Goal: Task Accomplishment & Management: Use online tool/utility

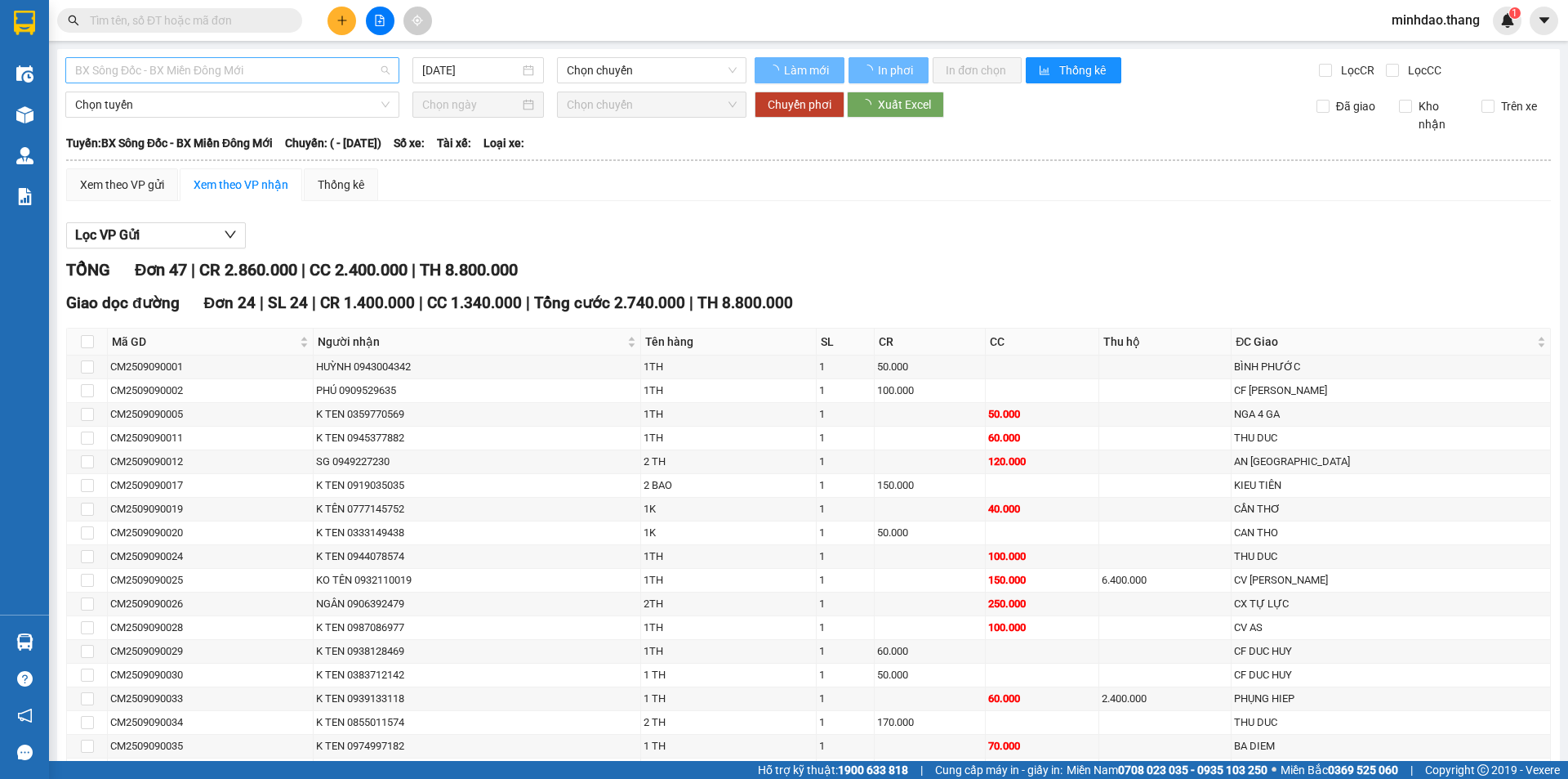
click at [261, 70] on span "BX Sông Đốc - BX Miền Đông Mới" at bounding box center [232, 70] width 315 height 25
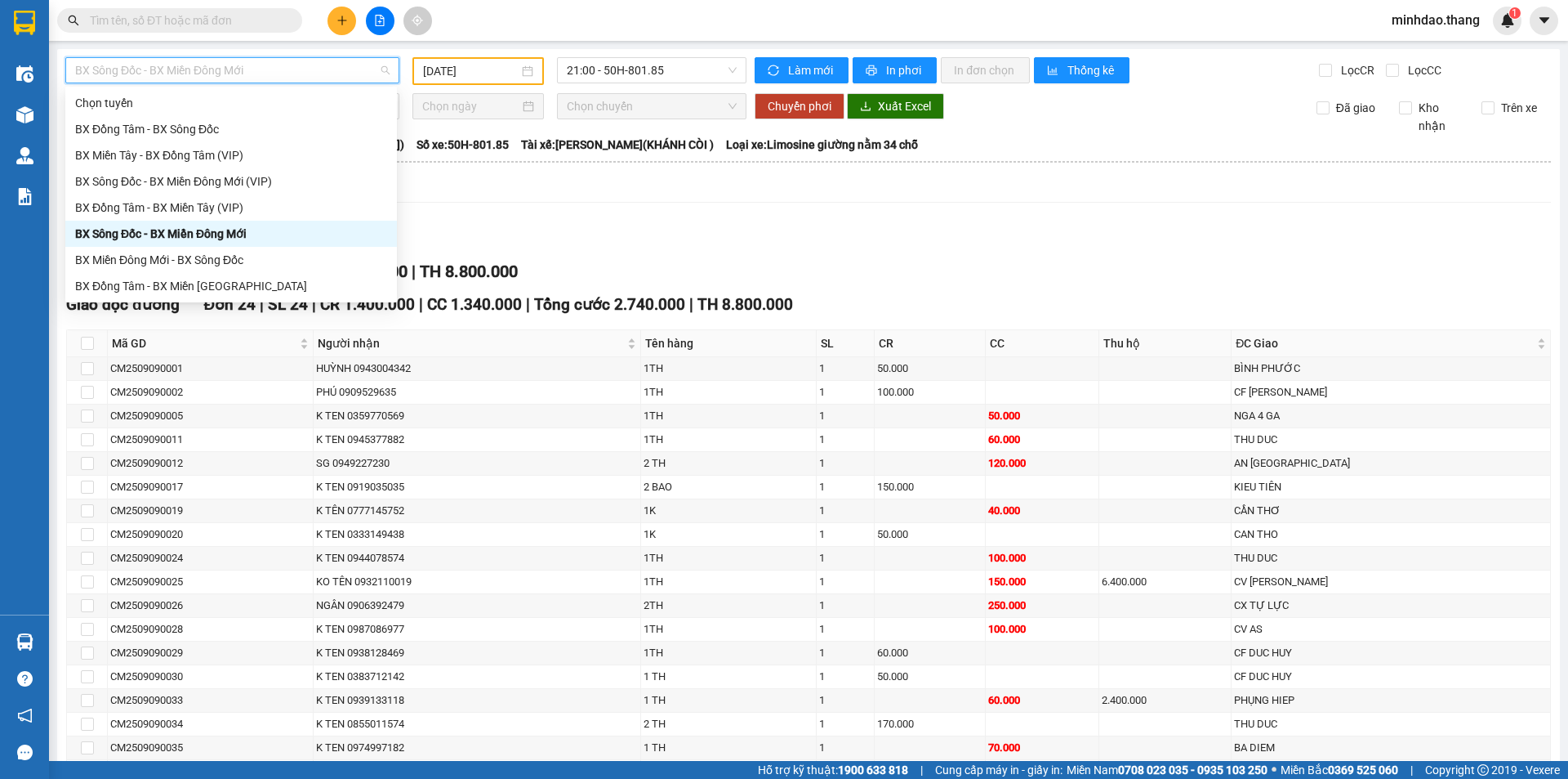
click at [230, 236] on div "BX Sông Đốc - BX Miền Đông Mới" at bounding box center [231, 234] width 312 height 18
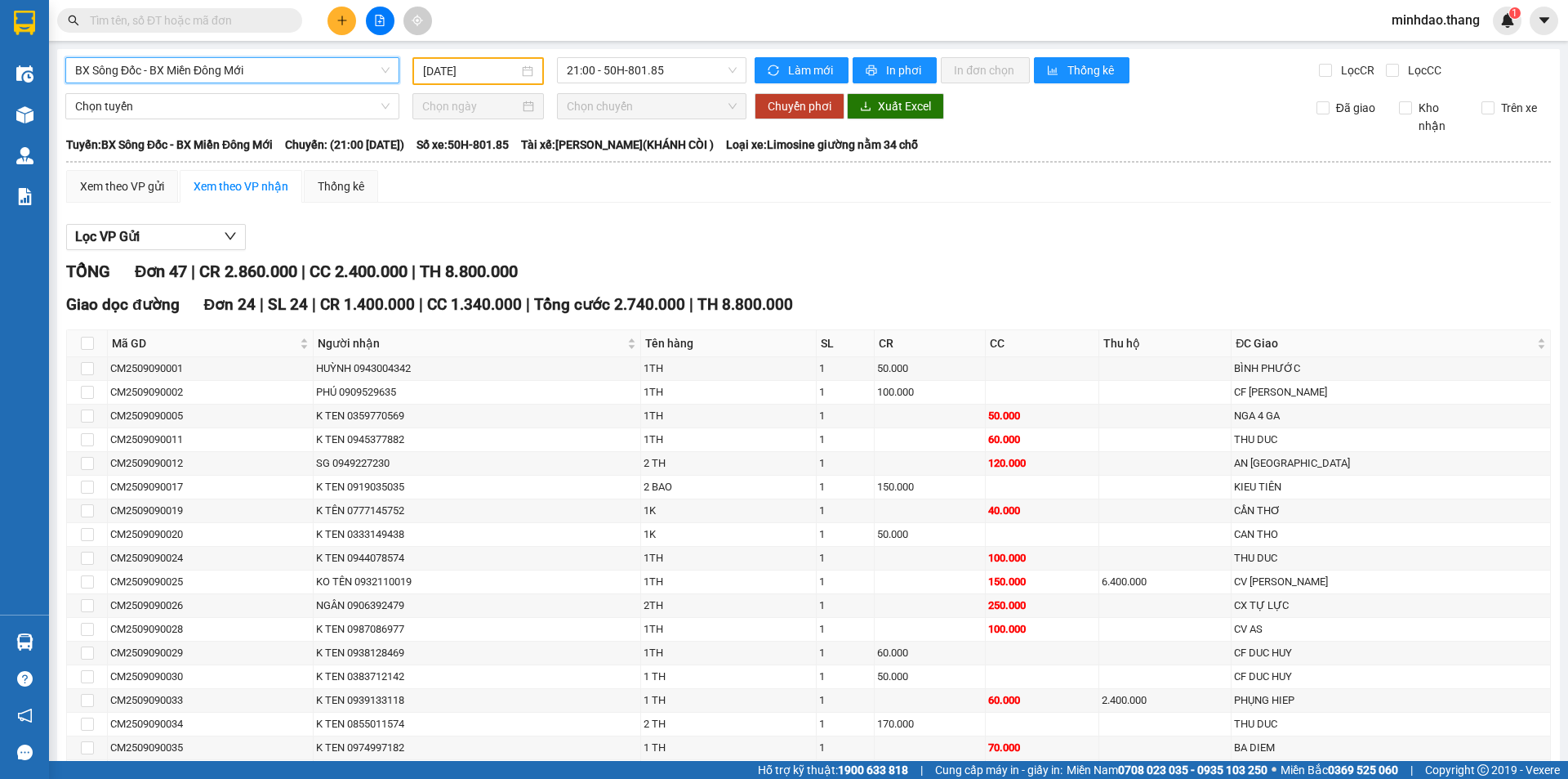
click at [477, 78] on input "[DATE]" at bounding box center [470, 71] width 96 height 18
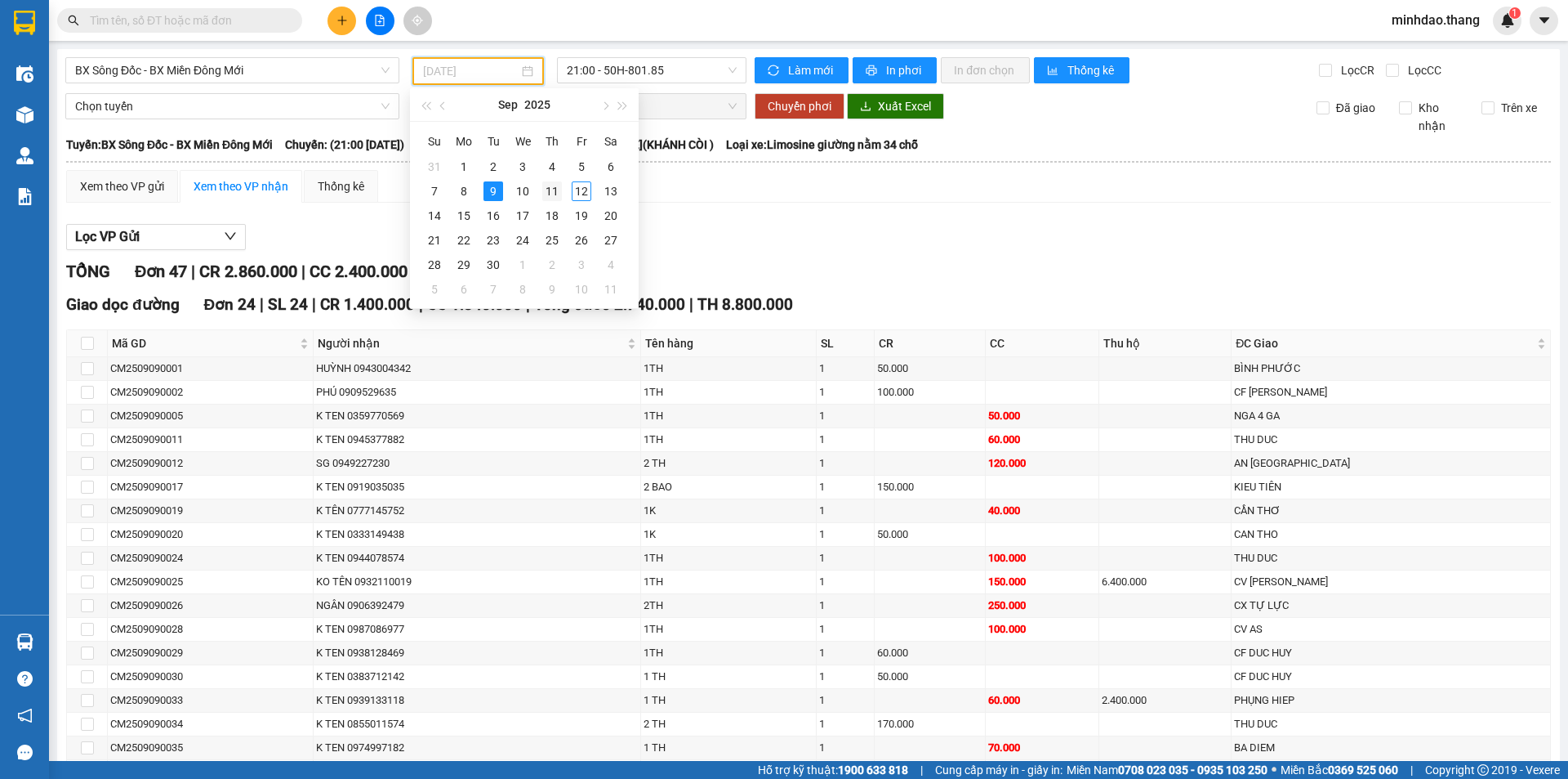
click at [546, 187] on div "11" at bounding box center [552, 192] width 20 height 20
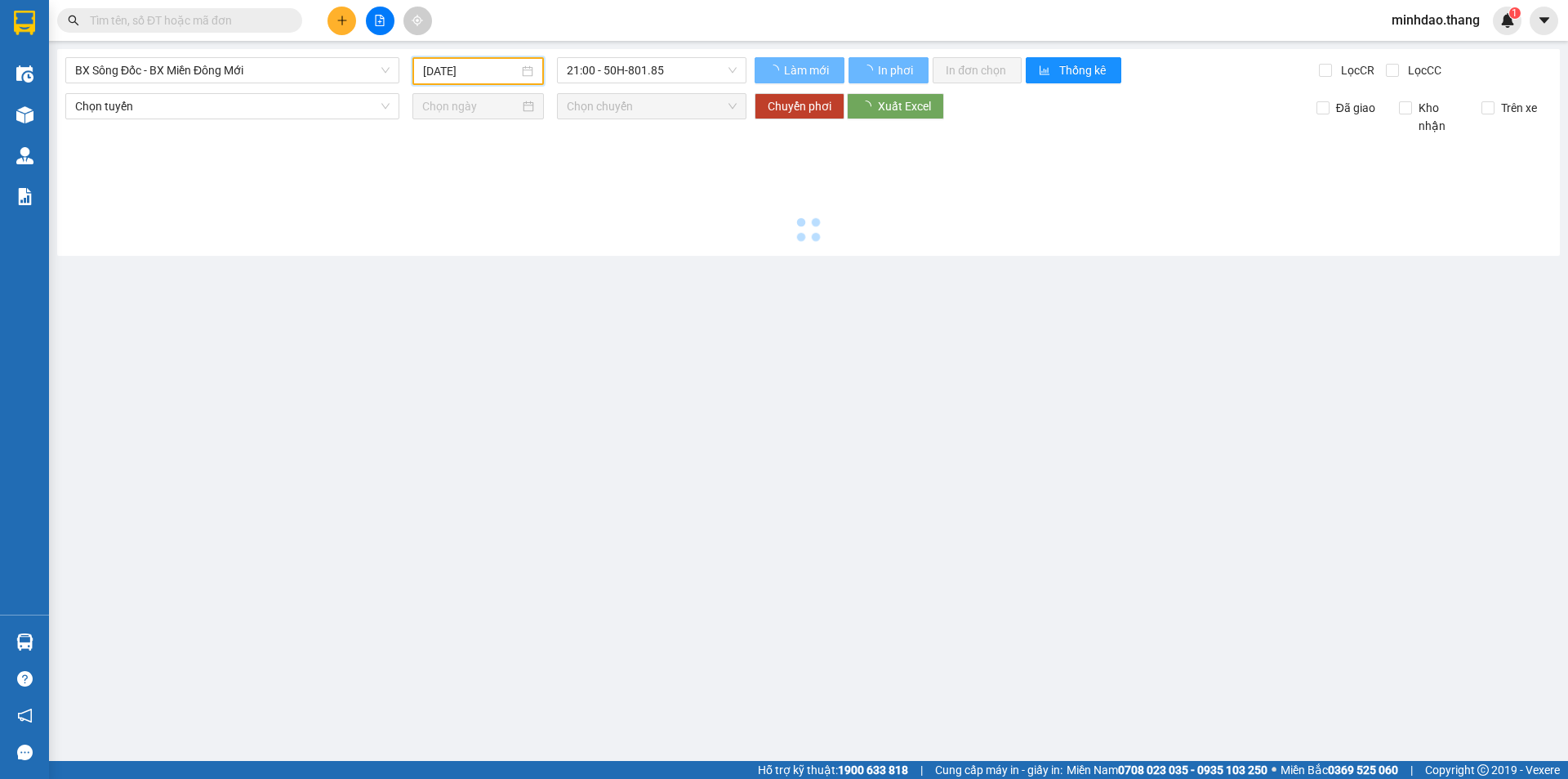
type input "[DATE]"
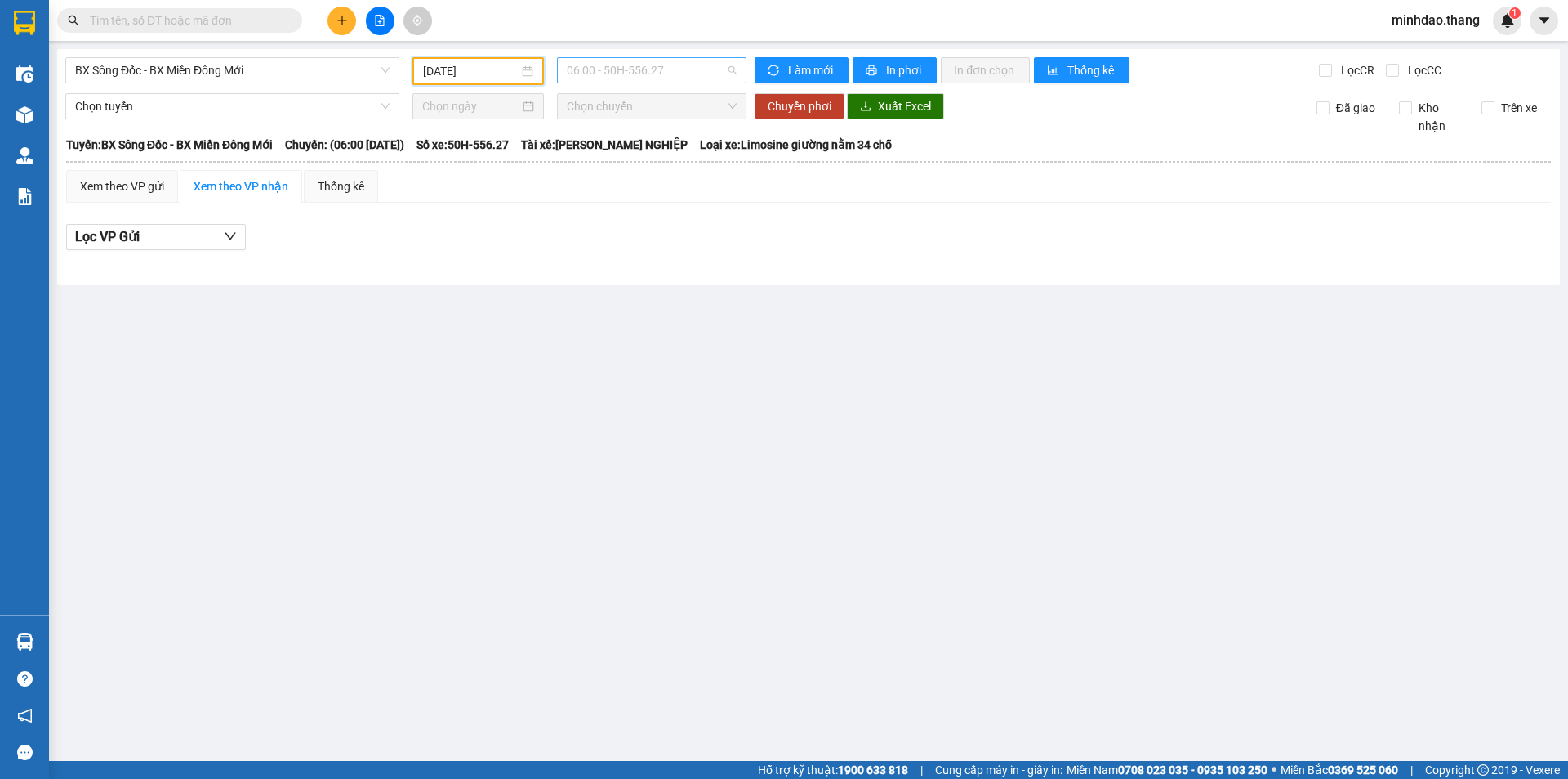
click at [660, 67] on span "06:00 - 50H-556.27" at bounding box center [652, 70] width 170 height 25
click at [635, 170] on div "21:00 - 50H-801.85" at bounding box center [630, 182] width 147 height 26
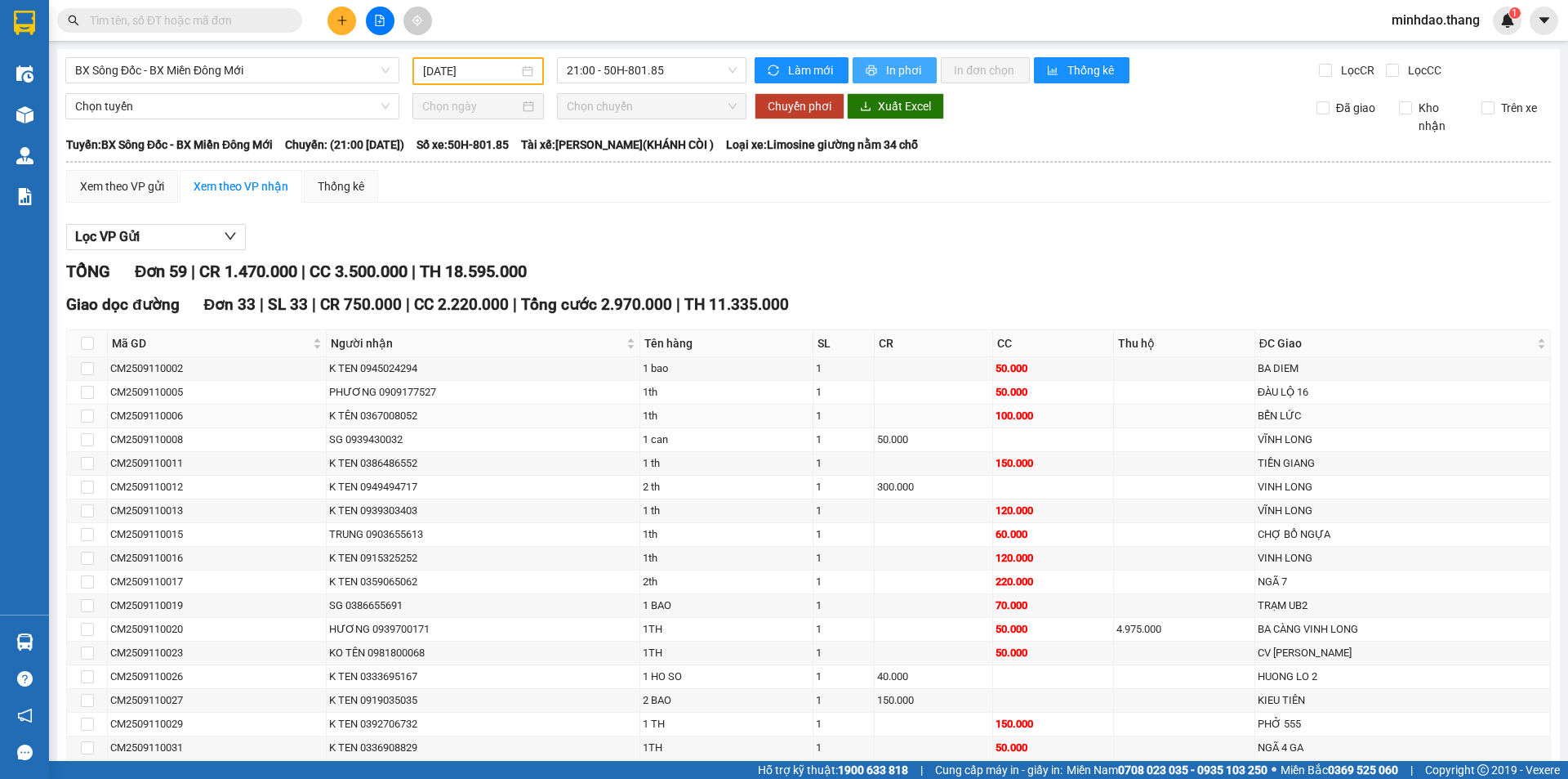
drag, startPoint x: 860, startPoint y: 61, endPoint x: 860, endPoint y: 85, distance: 24.0
click at [861, 61] on button "In phơi" at bounding box center [894, 70] width 84 height 26
click at [254, 68] on span "BX Sông Đốc - BX Miền Đông Mới" at bounding box center [232, 70] width 315 height 25
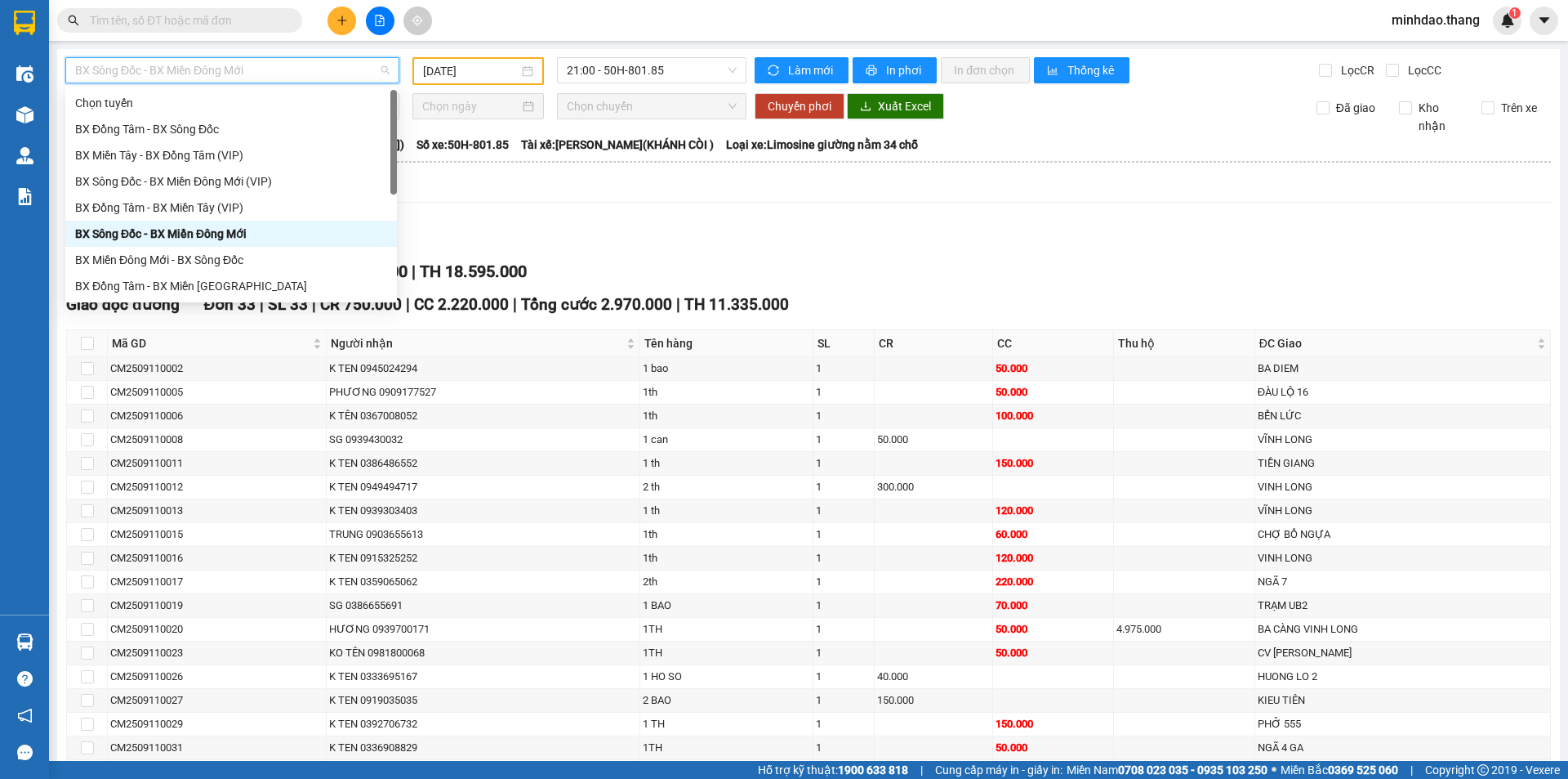
scroll to position [157, 0]
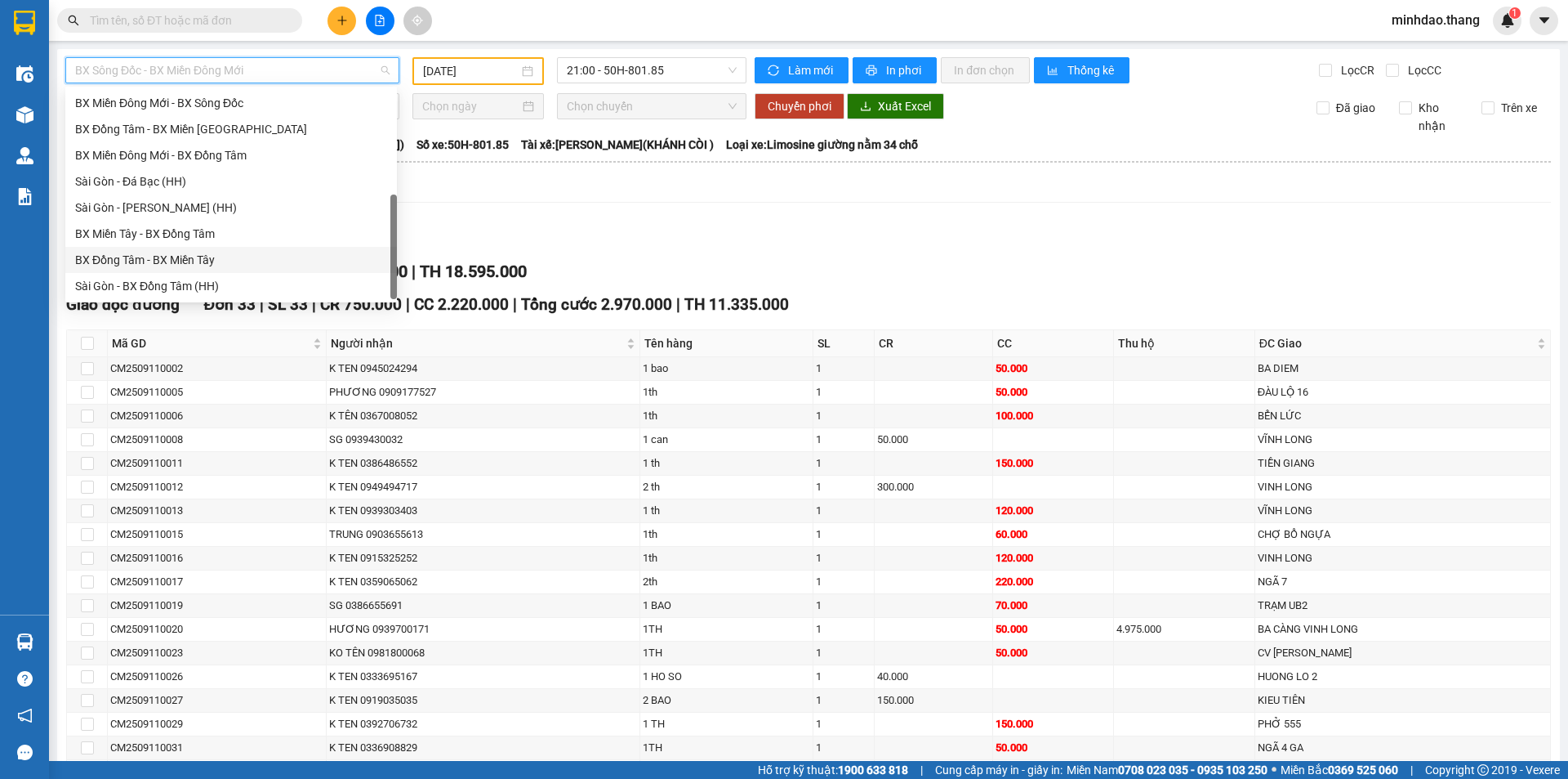
click at [158, 260] on div "BX Đồng Tâm - BX Miền Tây" at bounding box center [231, 260] width 312 height 18
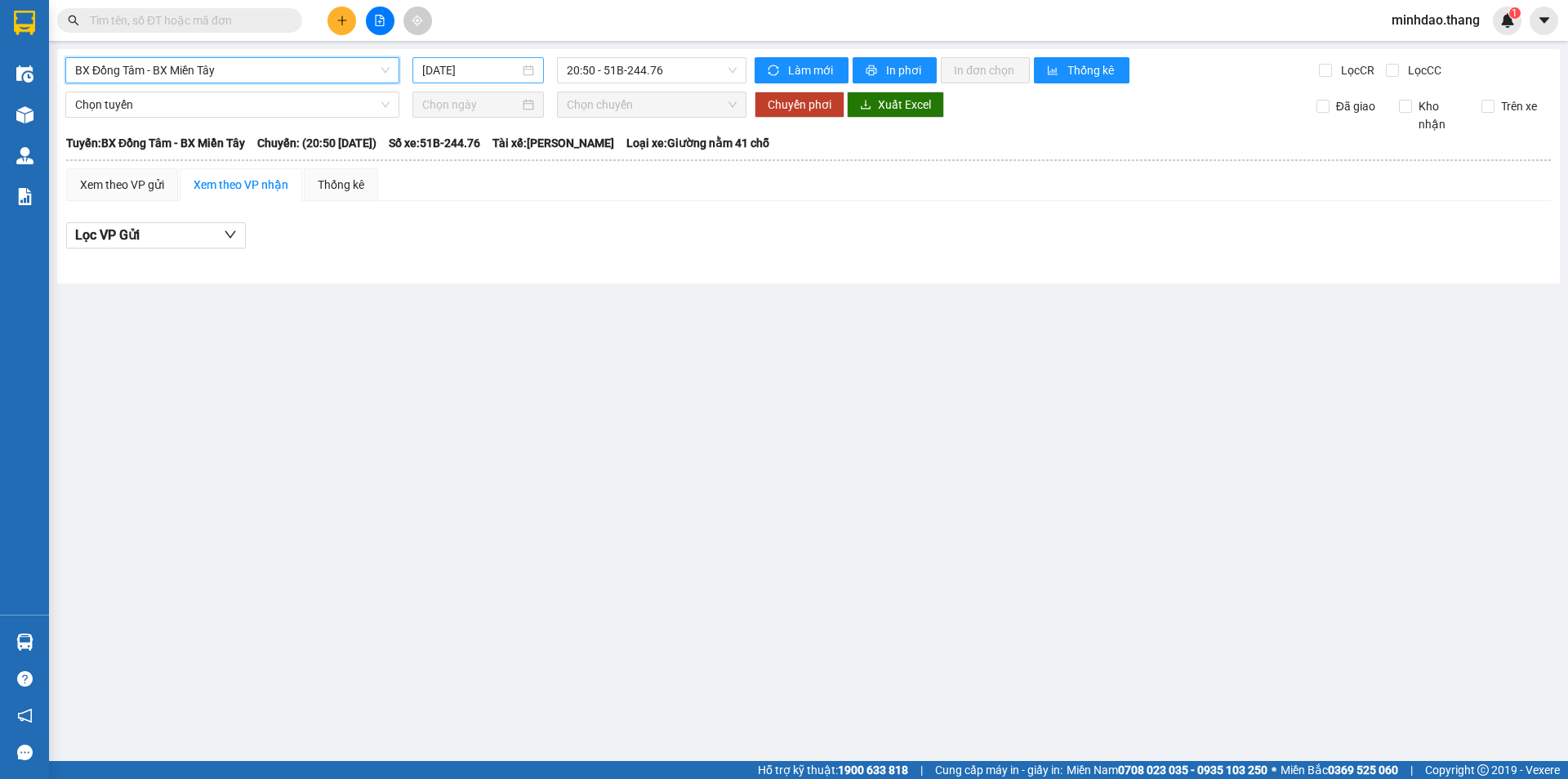
click at [478, 74] on input "[DATE]" at bounding box center [470, 70] width 98 height 18
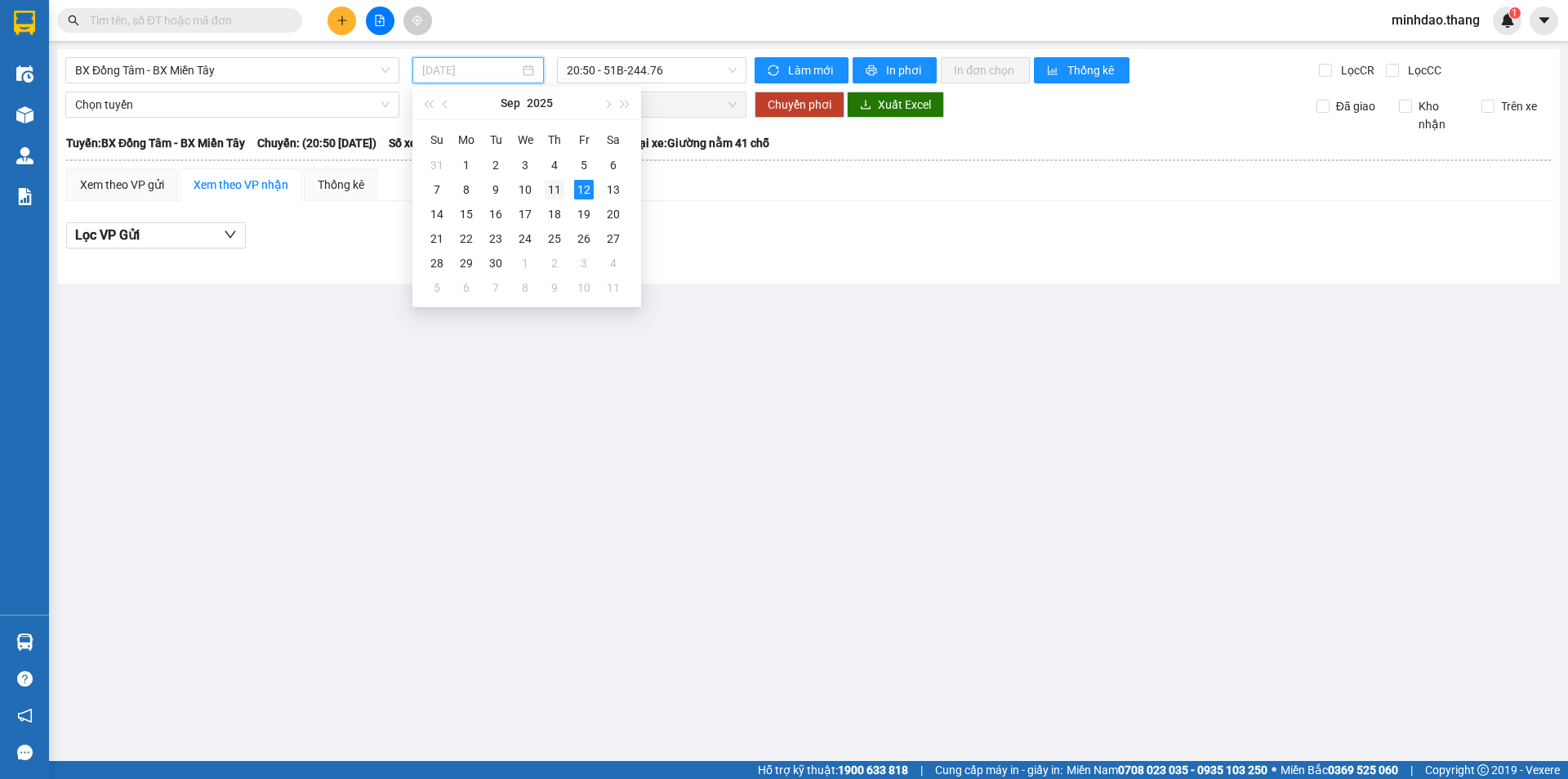
click at [547, 192] on div "11" at bounding box center [555, 190] width 20 height 20
type input "[DATE]"
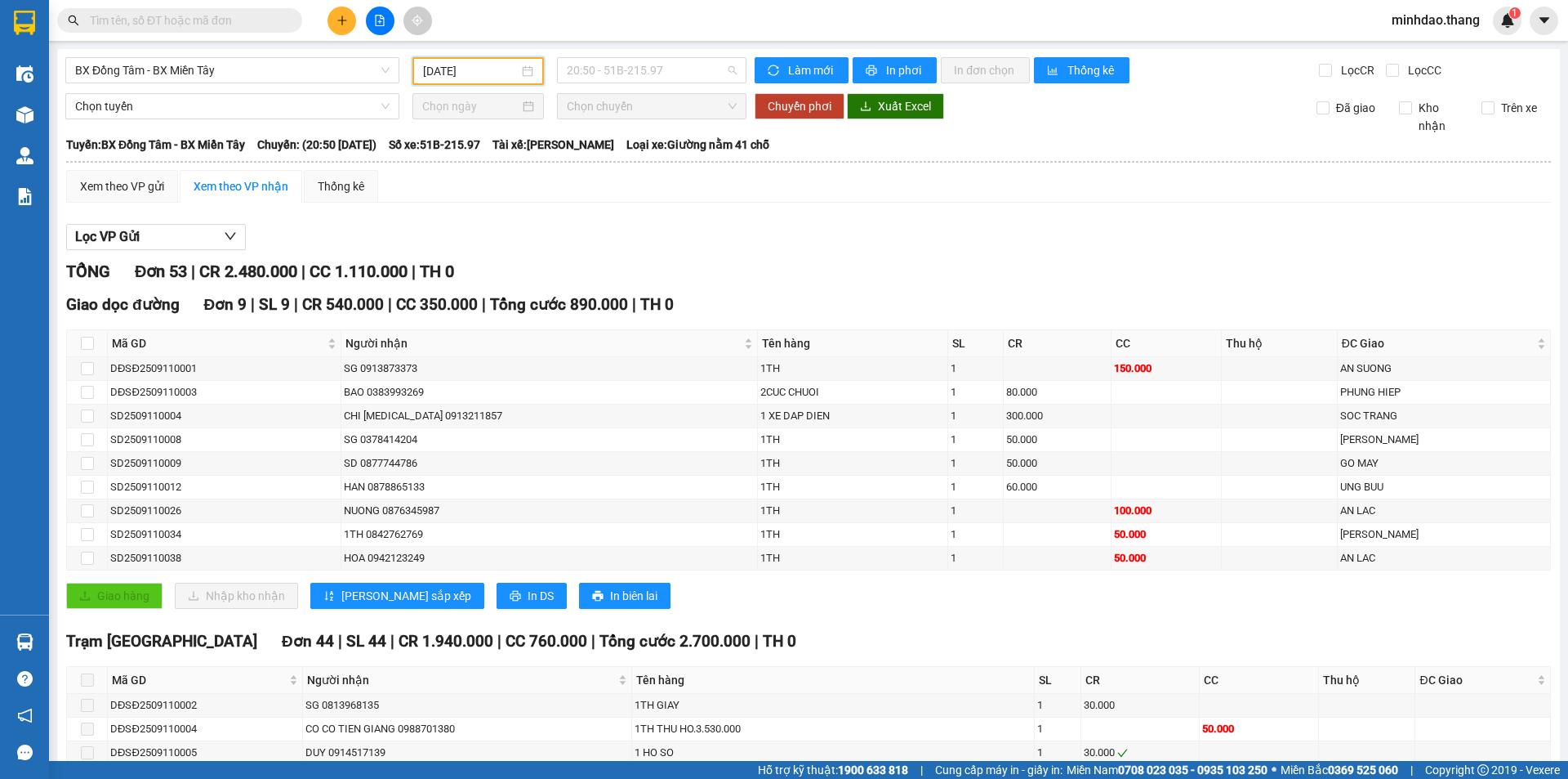
drag, startPoint x: 685, startPoint y: 75, endPoint x: 663, endPoint y: 92, distance: 27.8
click at [681, 75] on span "20:50 - 51B-215.97" at bounding box center [652, 70] width 170 height 25
click at [639, 134] on div "20:50 - 51B-215.97" at bounding box center [626, 130] width 128 height 18
drag, startPoint x: 895, startPoint y: 68, endPoint x: 889, endPoint y: 87, distance: 19.9
click at [892, 69] on span "In phơi" at bounding box center [904, 70] width 37 height 18
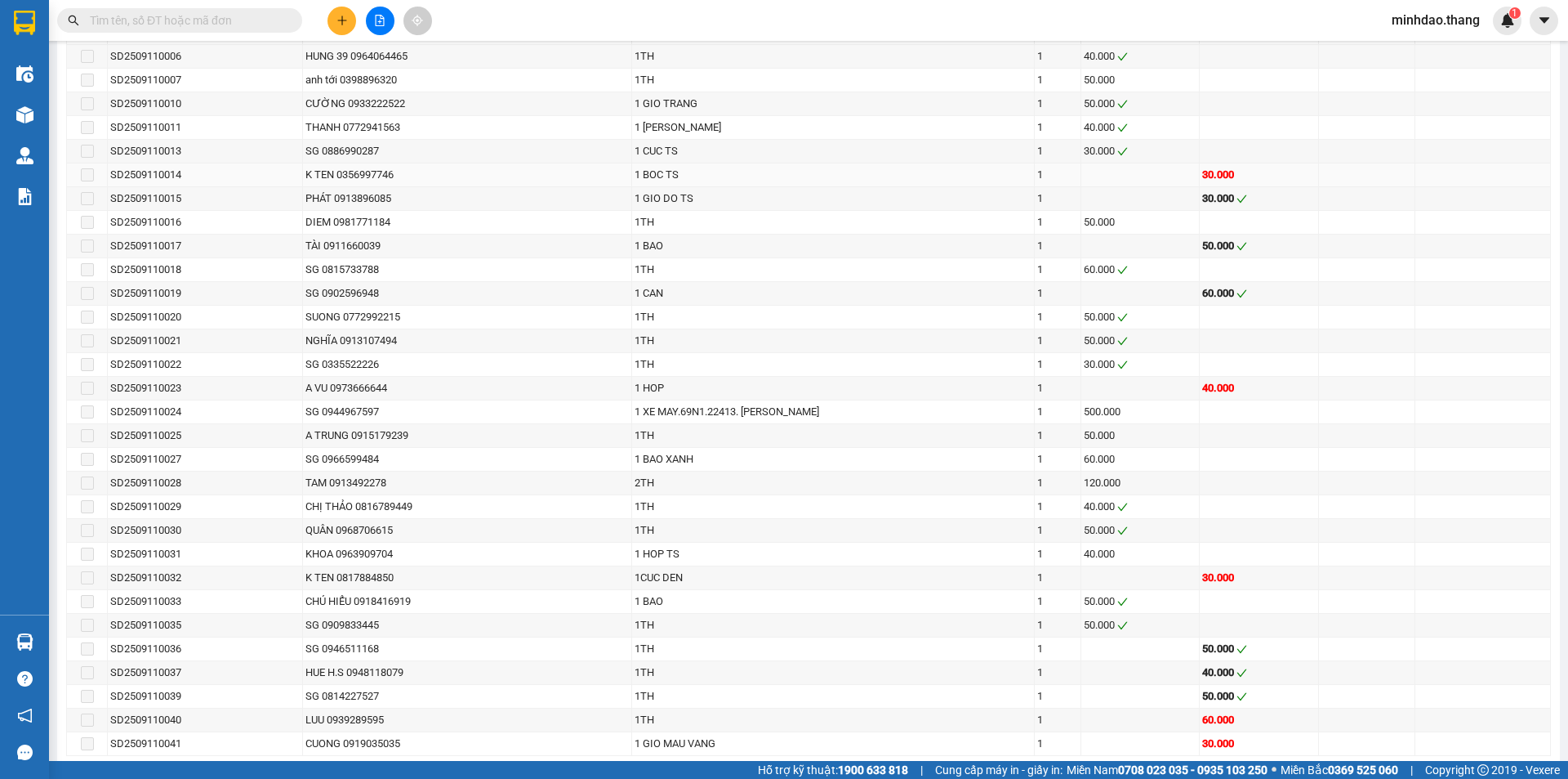
scroll to position [491, 0]
